Goal: Task Accomplishment & Management: Manage account settings

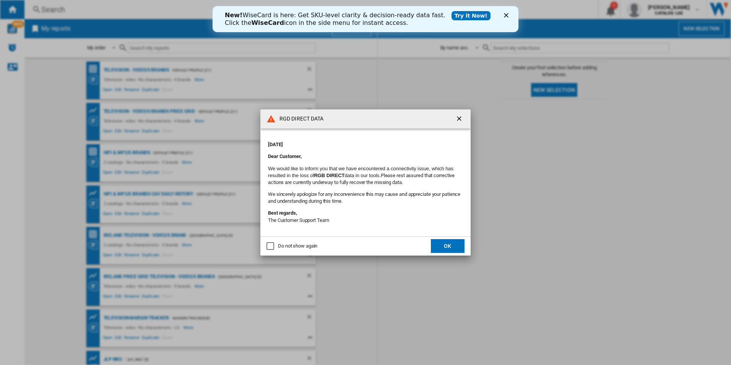
click at [459, 118] on ng-md-icon "getI18NText('BUTTONS.CLOSE_DIALOG')" at bounding box center [459, 119] width 9 height 9
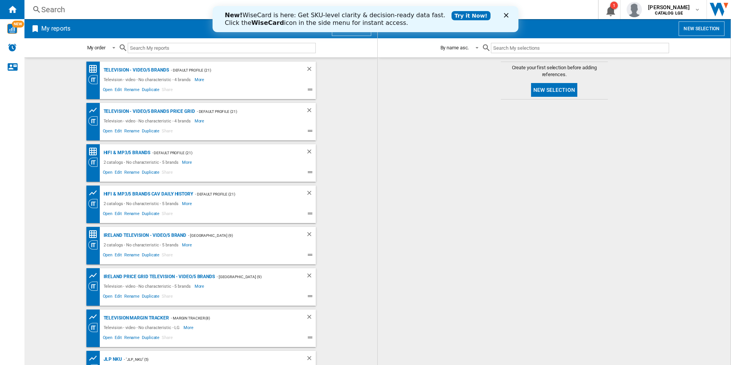
click at [510, 12] on div "New! WiseCard is here: Get SKU-level clarity & decision-ready data fast. Click …" at bounding box center [366, 19] width 306 height 20
click at [682, 8] on div "yunji sim CATALOG LGE" at bounding box center [669, 9] width 49 height 12
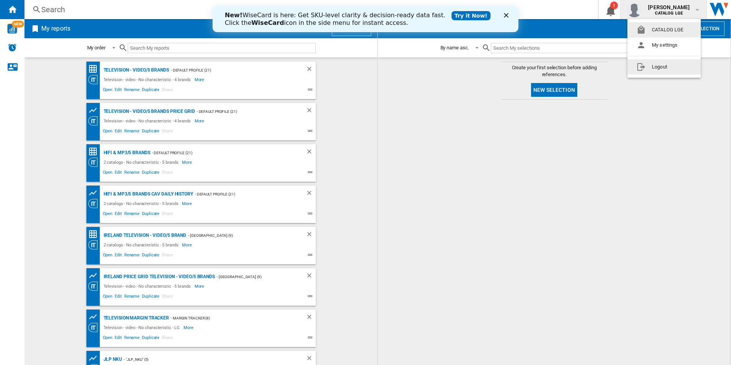
click at [667, 72] on button "Logout" at bounding box center [663, 66] width 73 height 15
